Goal: Task Accomplishment & Management: Manage account settings

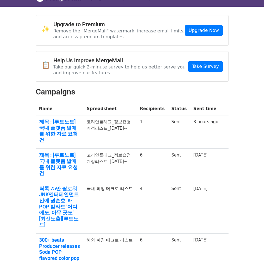
scroll to position [25, 0]
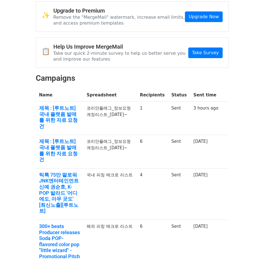
drag, startPoint x: 139, startPoint y: 115, endPoint x: 110, endPoint y: 109, distance: 29.3
click at [110, 109] on td "코리안플래그_정보요청계정리스트_[DATE]~" at bounding box center [109, 118] width 53 height 33
click at [128, 110] on td "코리안플래그_정보요청계정리스트_2025.08.13~" at bounding box center [109, 118] width 53 height 33
drag, startPoint x: 122, startPoint y: 109, endPoint x: 111, endPoint y: 115, distance: 12.3
click at [111, 115] on td "코리안플래그_정보요청계정리스트_2025.08.13~" at bounding box center [109, 118] width 53 height 33
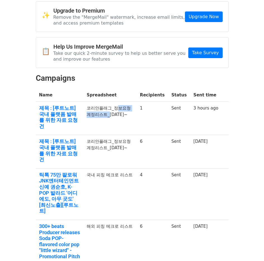
click at [111, 114] on td "코리안플래그_정보요청계정리스트_2025.08.13~" at bounding box center [109, 118] width 53 height 33
drag, startPoint x: 121, startPoint y: 109, endPoint x: 112, endPoint y: 115, distance: 10.9
click at [112, 115] on td "코리안플래그_정보요청계정리스트_2025.08.13~" at bounding box center [109, 118] width 53 height 33
drag, startPoint x: 110, startPoint y: 116, endPoint x: 120, endPoint y: 108, distance: 11.9
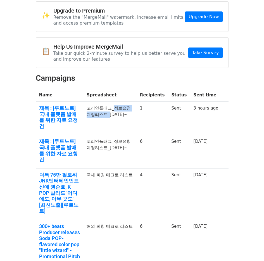
click at [119, 108] on td "코리안플래그_정보요청계정리스트_2025.08.13~" at bounding box center [109, 118] width 53 height 33
click at [120, 108] on td "코리안플래그_정보요청계정리스트_2025.08.13~" at bounding box center [109, 118] width 53 height 33
drag, startPoint x: 121, startPoint y: 108, endPoint x: 111, endPoint y: 116, distance: 12.3
click at [111, 116] on td "코리안플래그_정보요청계정리스트_2025.08.13~" at bounding box center [109, 118] width 53 height 33
click at [115, 113] on td "코리안플래그_정보요청계정리스트_2025.08.13~" at bounding box center [109, 118] width 53 height 33
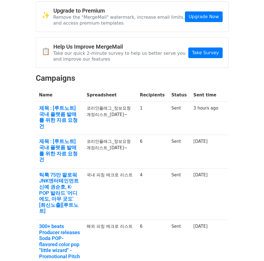
click at [129, 110] on td "코리안플래그_정보요청계정리스트_2025.08.13~" at bounding box center [109, 118] width 53 height 33
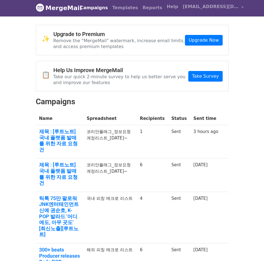
scroll to position [0, 0]
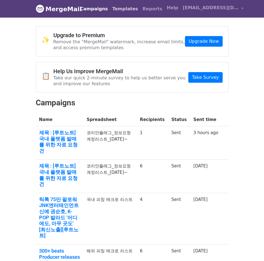
click at [114, 10] on link "Templates" at bounding box center [125, 8] width 30 height 11
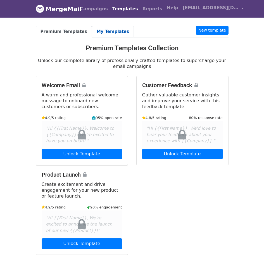
click at [100, 32] on link "My Templates" at bounding box center [113, 31] width 42 height 11
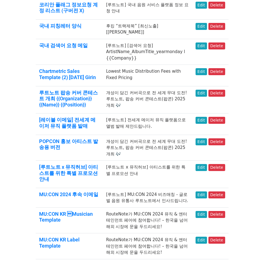
scroll to position [299, 0]
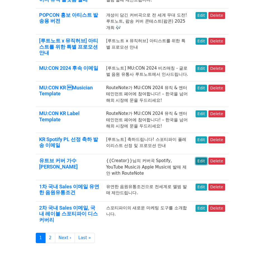
click at [198, 157] on link "Edit" at bounding box center [200, 160] width 11 height 7
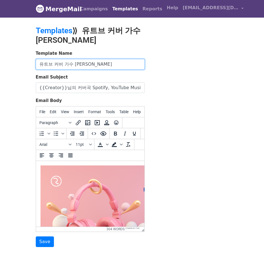
click at [107, 62] on input "유트브 커버 가수 이메일 발송 템플릿" at bounding box center [90, 64] width 109 height 11
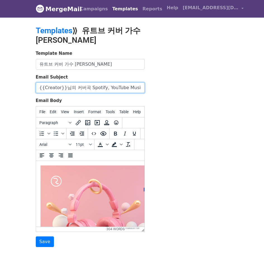
click at [78, 86] on input "{{Creator}}님의 커버곡 Spotify, YouTube Music과 Apple Music에 발매 제안 with RouteNote" at bounding box center [90, 87] width 109 height 11
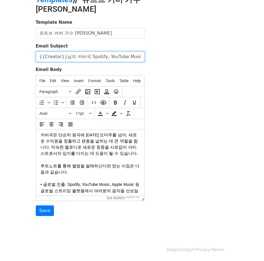
scroll to position [200, 0]
click at [96, 141] on span "커버곡은 단순히 원곡에 대한 오마주를 넘어, 새로운 수익원을 창출하고 팬층을 넓히는 데 큰 역할을 합니다. 익숙한 멜로디로 새로운 청중을 사로…" at bounding box center [88, 143] width 97 height 23
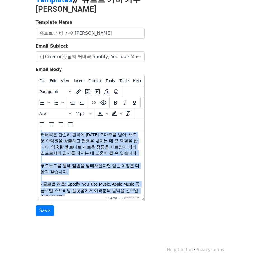
copy body "안녕하세요 {{Creator}}님. 음원 유통사 RouteNote Ltd. (루트노트) 코리아 아티스트 서포트 팀입니다. 루트노트는 영국에 기…"
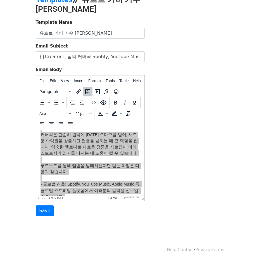
click at [196, 108] on div "Template Name 유트브 커버 가수 이메일 발송 템플릿 Email Subject {{Creator}}님의 커버곡 Spotify, You…" at bounding box center [132, 117] width 201 height 196
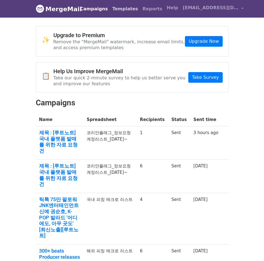
click at [125, 9] on link "Templates" at bounding box center [125, 8] width 30 height 11
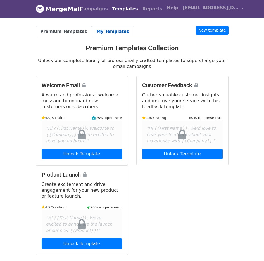
click at [98, 25] on body "MergeMail Campaigns Templates Reports Open Gmail Daily emails left: 49 Help [EM…" at bounding box center [132, 209] width 264 height 419
click at [98, 28] on link "My Templates" at bounding box center [113, 31] width 42 height 11
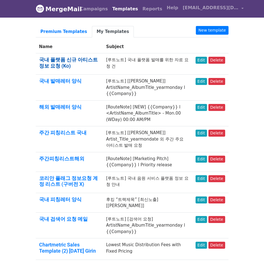
click at [69, 57] on link "국내 플랫폼 신규 아티스트 정보 요청 (Ko)" at bounding box center [68, 63] width 59 height 12
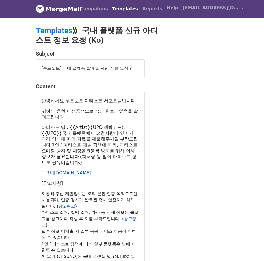
click at [89, 130] on span "국내 플랫폼에서 요청사항이 있어서 아래 양식에 따라 자료를 제출해주시길 부탁드립니다.1인 1아티스트 채널 정책에 따라, 아티스트 오매핑 방지 …" at bounding box center [90, 147] width 96 height 35
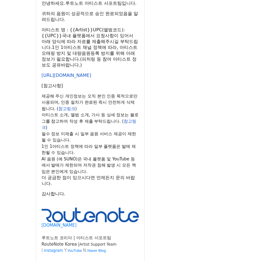
scroll to position [107, 0]
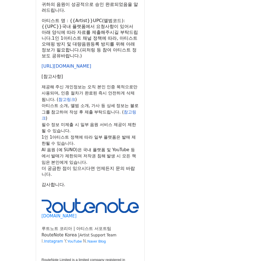
click at [73, 91] on div "안녕하세요. 루트노트 아티스트 서포트팀입니다. 귀하의 음원이 성공적으로 승인 완료되었음을 알려드립니다. 아티스트 명 : {{Artist}} U…" at bounding box center [90, 155] width 97 height 328
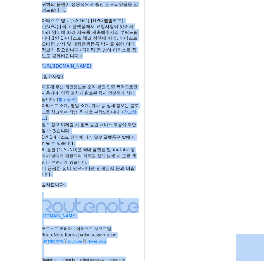
click at [92, 163] on span "AI 음원 (예 SUNO)은 국내 플랫폼 및 YouTube 등에서 발매가 제한되며 저작권 침해 발생 시 모든 책임은 본인에게 있습니다." at bounding box center [89, 156] width 94 height 18
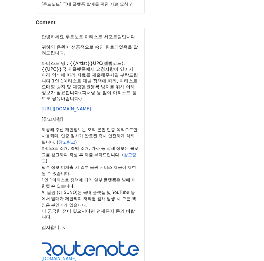
drag, startPoint x: 83, startPoint y: 173, endPoint x: 68, endPoint y: 110, distance: 64.6
click at [68, 110] on div "안녕하세요. 루트노트 아티스트 서포트팀입니다. 귀하의 음원이 성공적으로 승인 완료되었음을 알려드립니다. 아티스트 명 : {{Artist}} U…" at bounding box center [90, 198] width 97 height 328
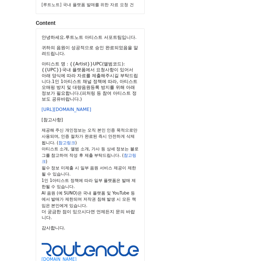
click at [78, 76] on span "국내 플랫폼에서 요청사항이 있어서 아래 양식에 따라 자료를 제출해주시길 부탁드립니다.1인 1아티스트 채널 정책에 따라, 아티스트 오매핑 방지 …" at bounding box center [90, 84] width 96 height 35
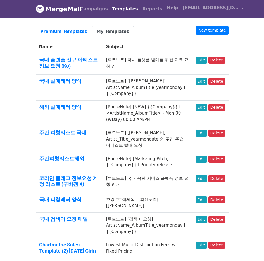
click at [111, 63] on td "[루트노트] 국내 플랫폼 발매를 위한 자료 요청 건" at bounding box center [147, 63] width 89 height 21
click at [202, 60] on link "Edit" at bounding box center [200, 60] width 11 height 7
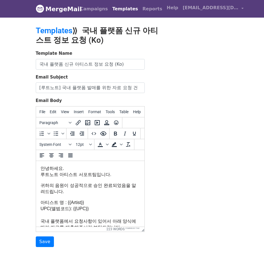
click at [55, 204] on span "아티스트 명 : {{Artist}}" at bounding box center [62, 202] width 44 height 5
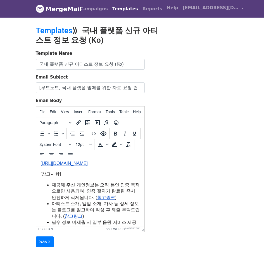
scroll to position [99, 0]
click at [93, 182] on body "안녕하세요. 루트노트 아티스트 서포트팀입니다. 귀하의 음원이 성공적으로 승인 완료되었음을 알려드립니다. 아티스트 명 : {{Artist}} U…" at bounding box center [89, 246] width 99 height 361
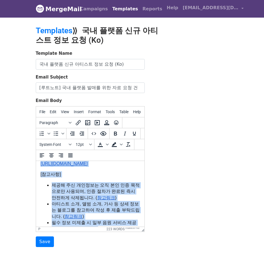
copy body "안녕하세요. 루트노트 아티스트 서포트팀입니다. 귀하의 음원이 성공적으로 승인 완료되었음을 알려드립니다. 아티스트 명 : {{Artist}} U…"
